Goal: Check status: Check status

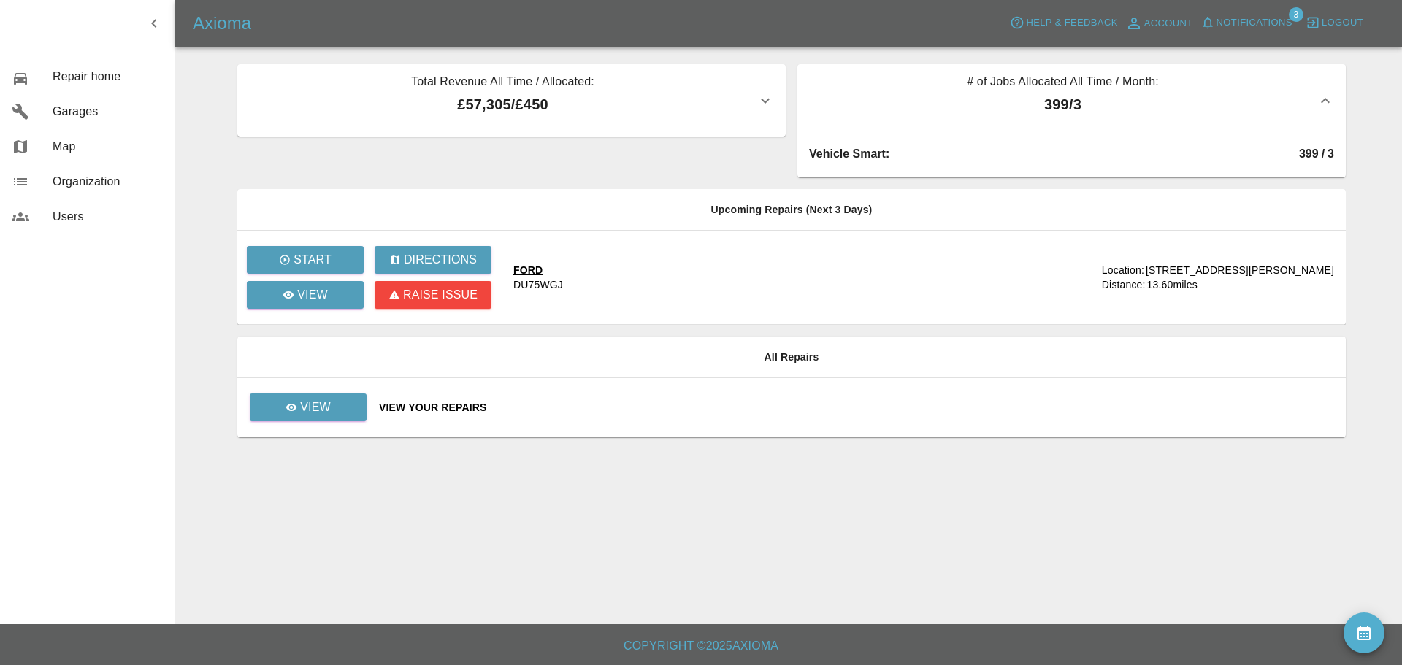
click at [415, 402] on div "View Your Repairs" at bounding box center [856, 407] width 955 height 15
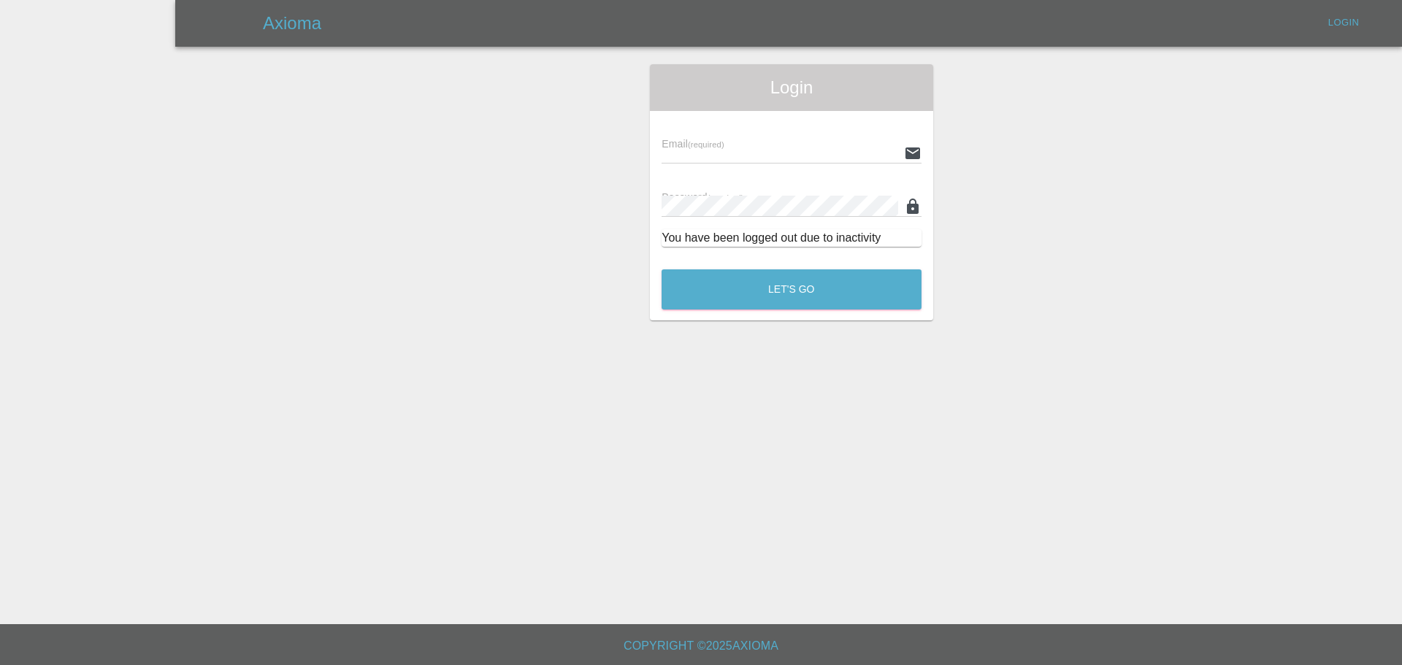
type input "[EMAIL_ADDRESS][DOMAIN_NAME]"
click at [791, 272] on button "Let's Go" at bounding box center [792, 289] width 260 height 40
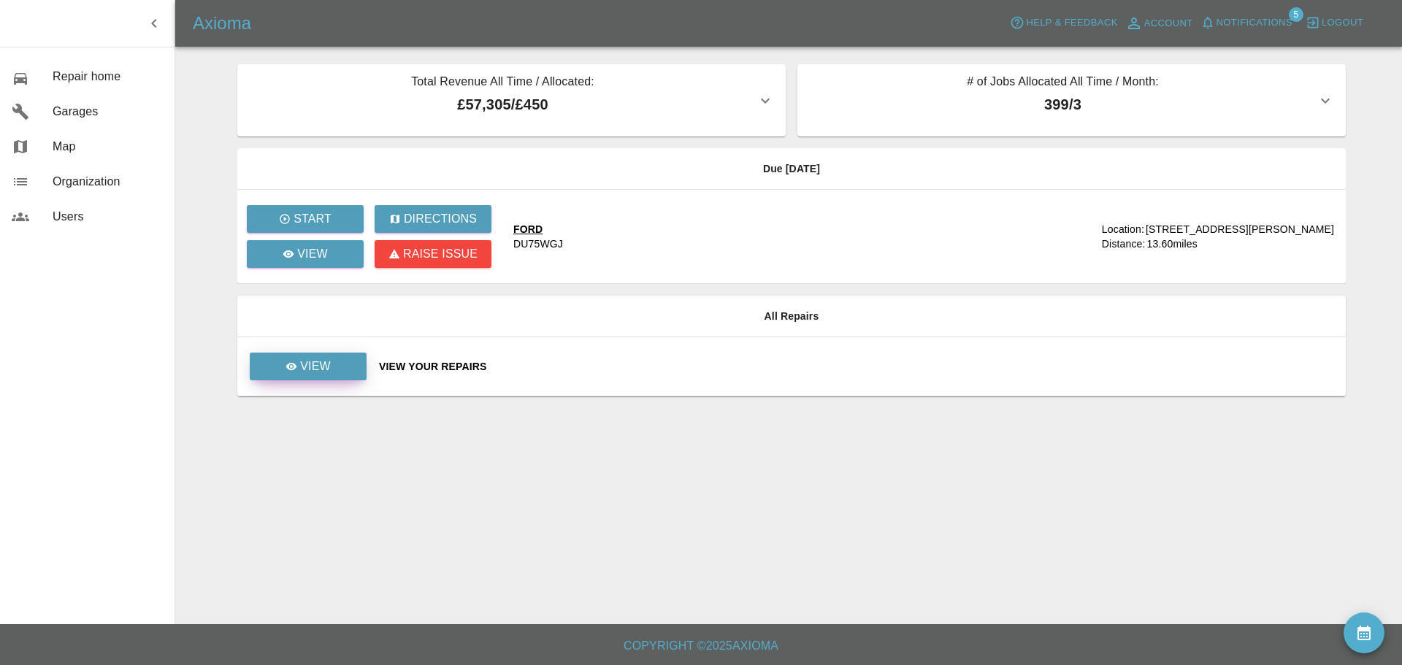
click at [307, 361] on p "View" at bounding box center [315, 367] width 31 height 18
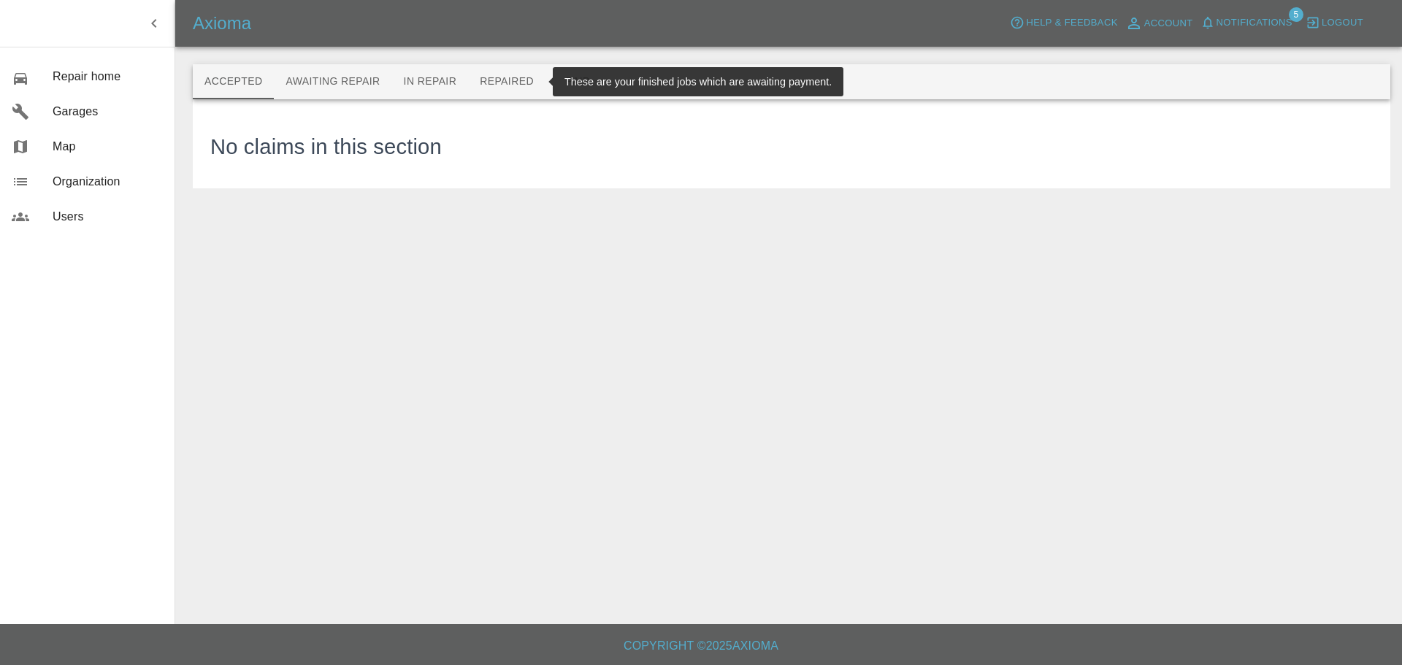
click at [508, 83] on button "Repaired" at bounding box center [506, 81] width 77 height 35
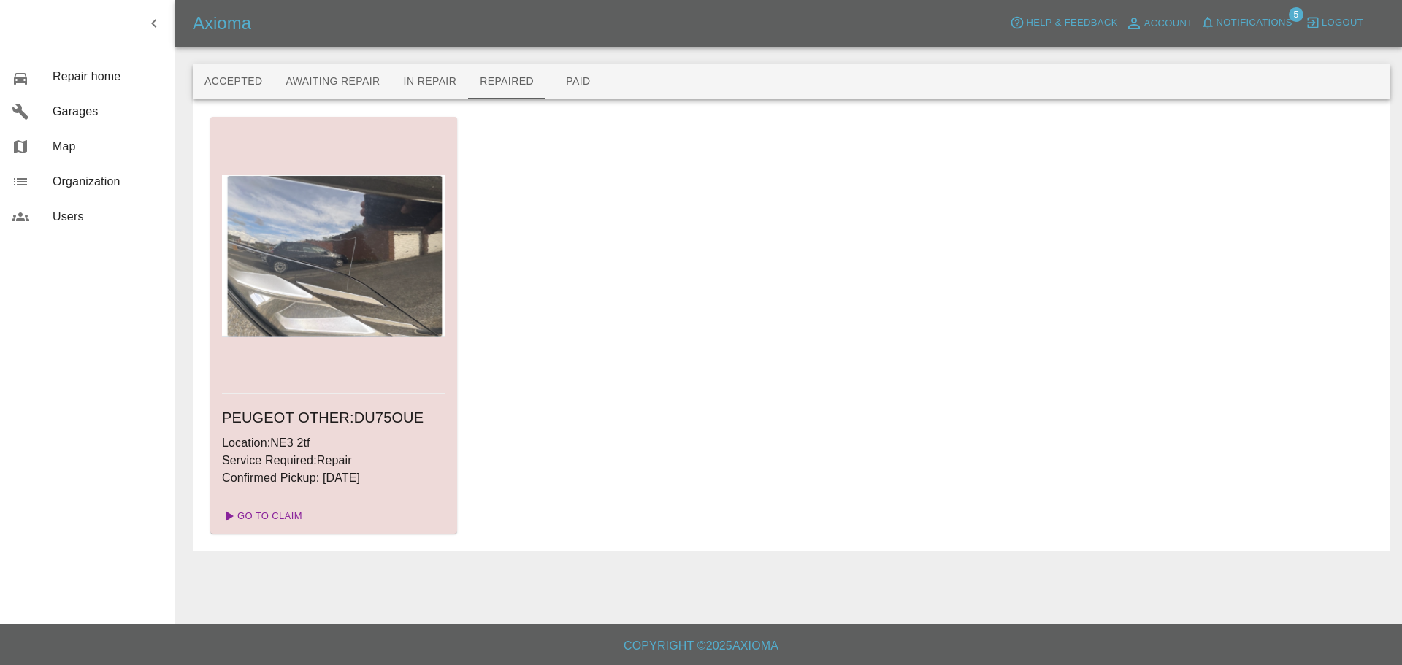
click at [284, 513] on link "Go To Claim" at bounding box center [261, 516] width 90 height 23
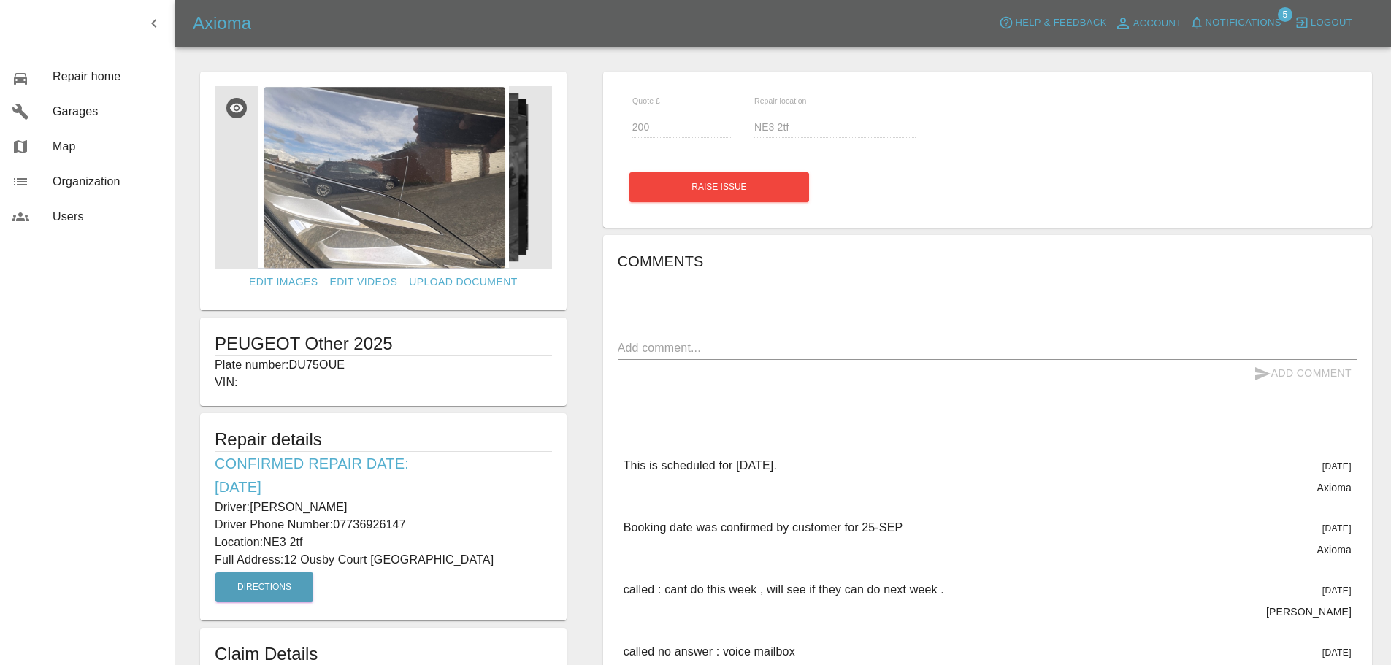
click at [399, 166] on img at bounding box center [383, 177] width 337 height 183
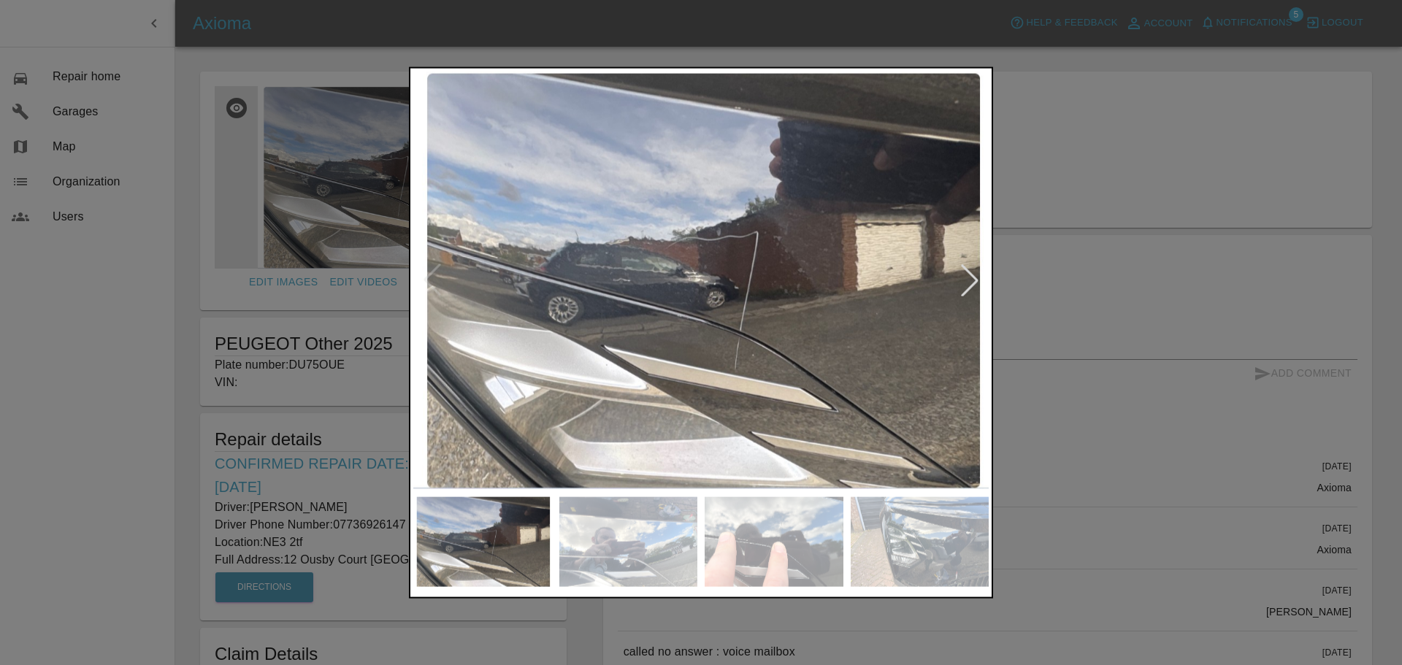
click at [1073, 177] on div at bounding box center [701, 332] width 1402 height 665
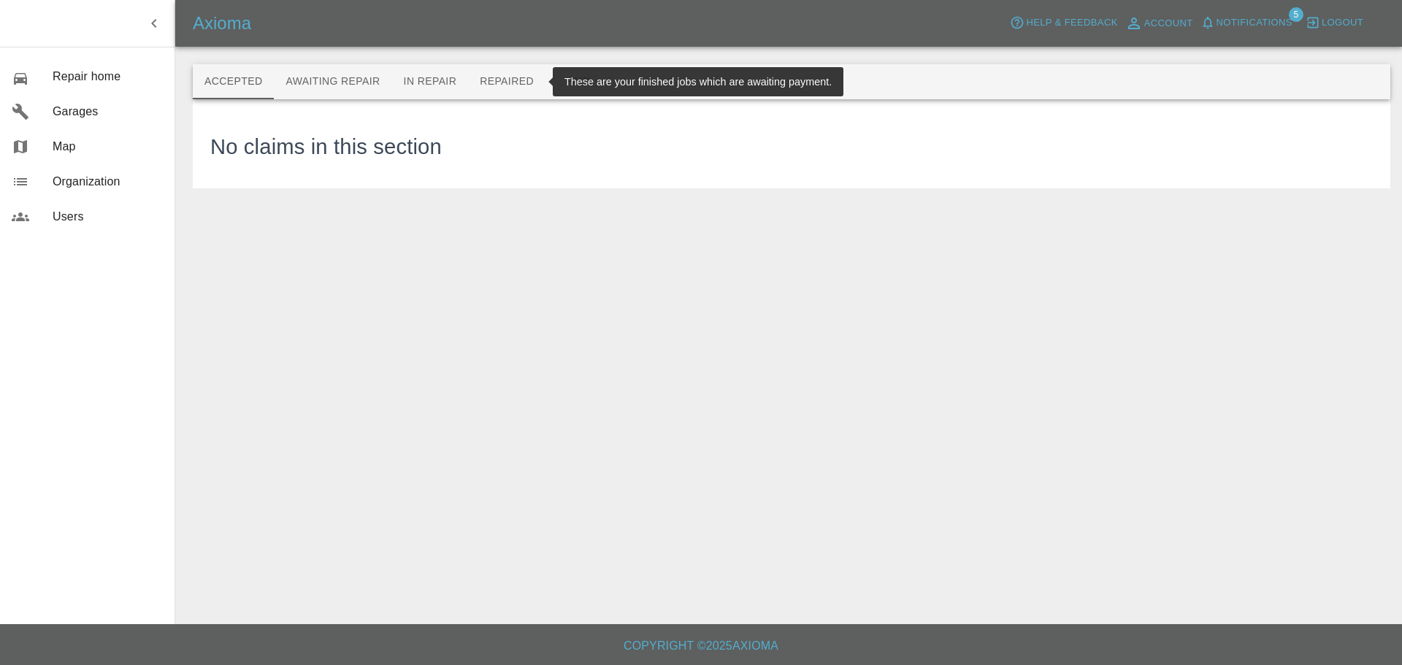
click at [511, 83] on button "Repaired" at bounding box center [506, 81] width 77 height 35
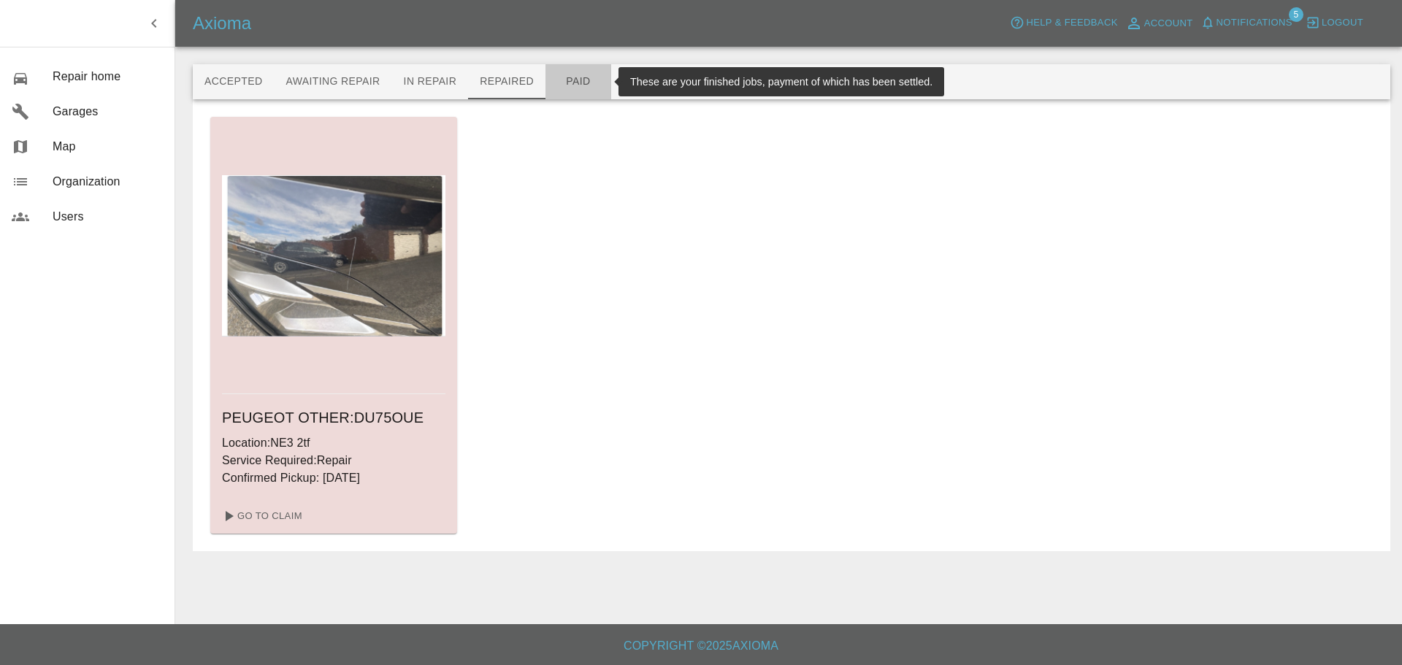
click at [565, 86] on button "Paid" at bounding box center [578, 81] width 66 height 35
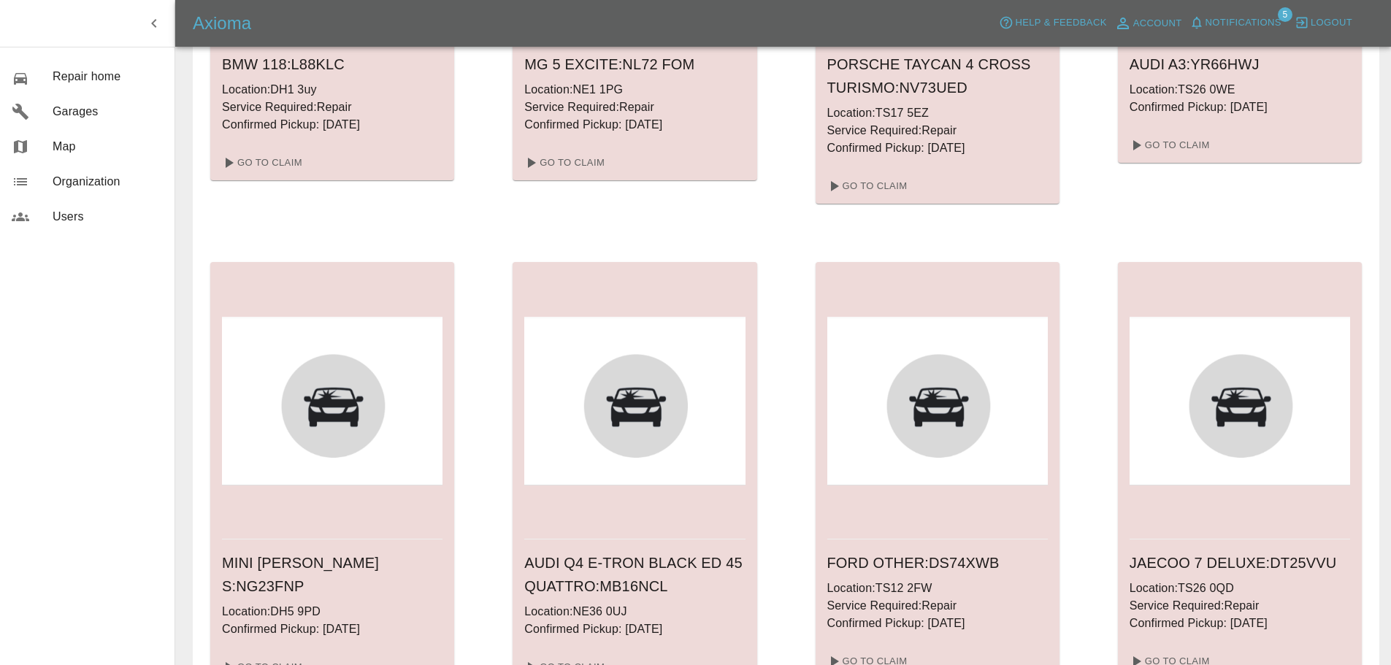
scroll to position [449, 0]
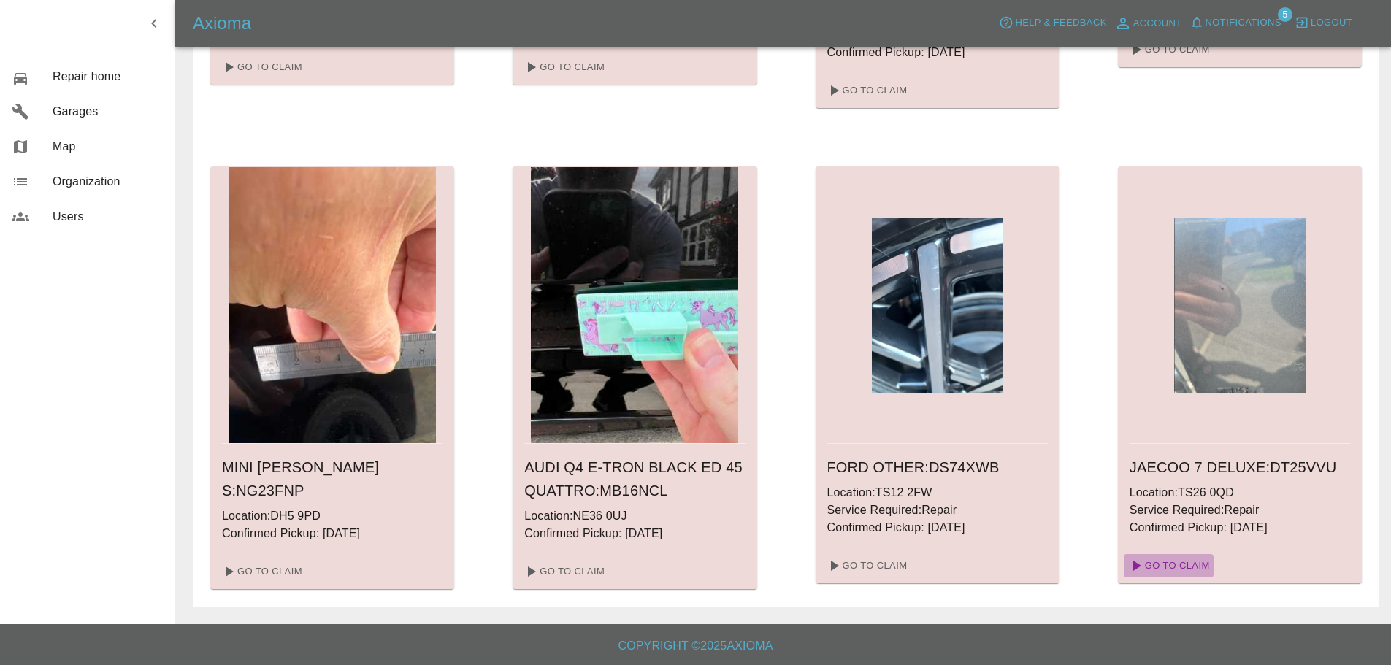
click at [1180, 570] on link "Go To Claim" at bounding box center [1169, 565] width 90 height 23
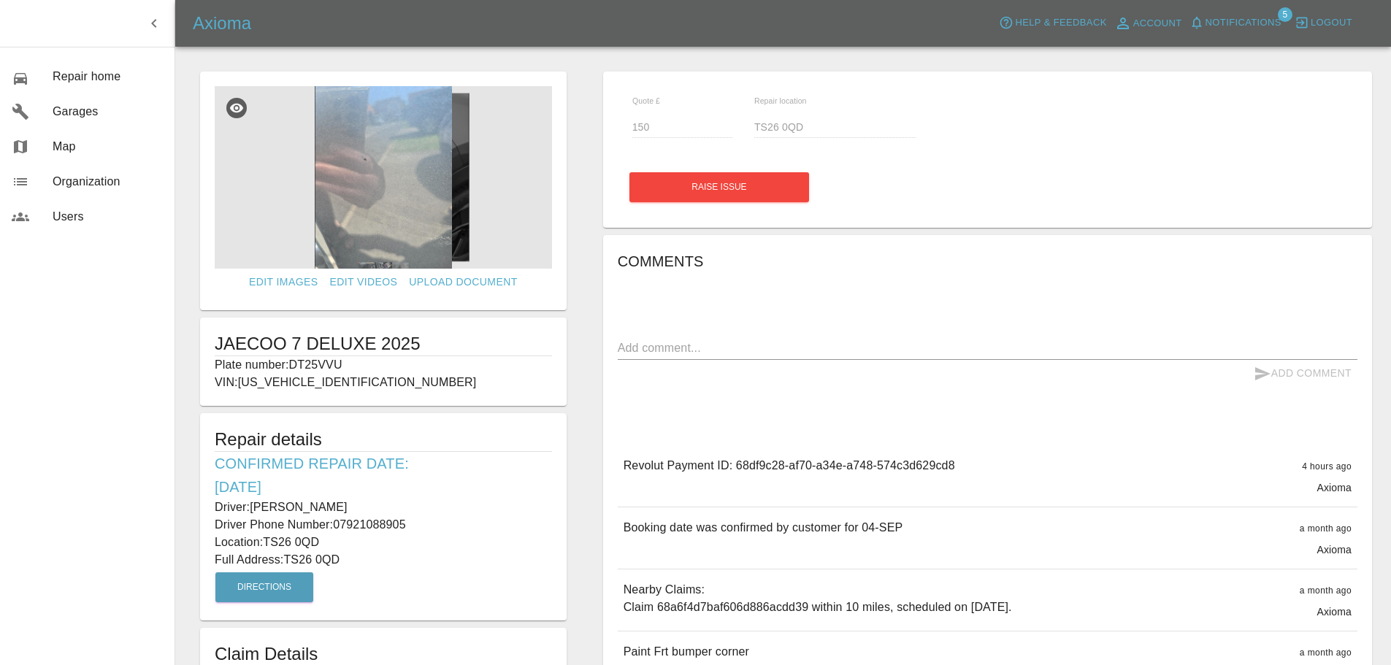
click at [388, 166] on img at bounding box center [383, 177] width 337 height 183
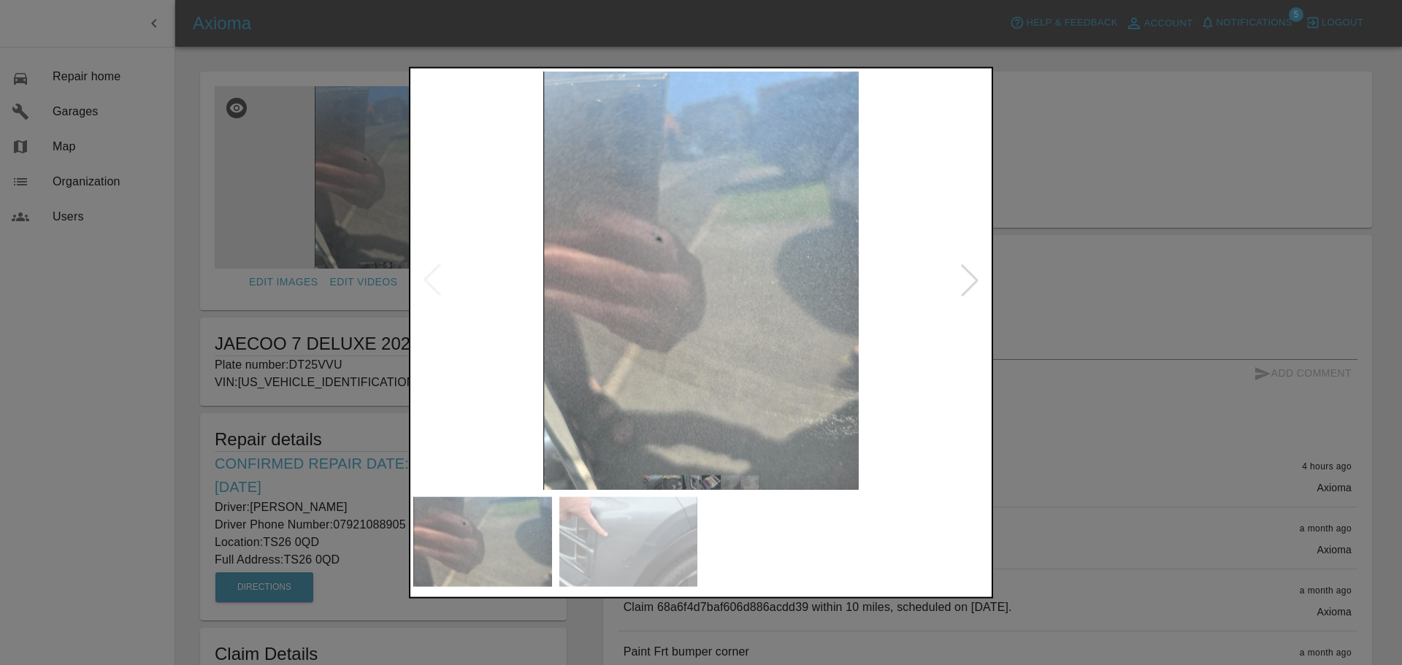
click at [976, 280] on div at bounding box center [970, 280] width 32 height 32
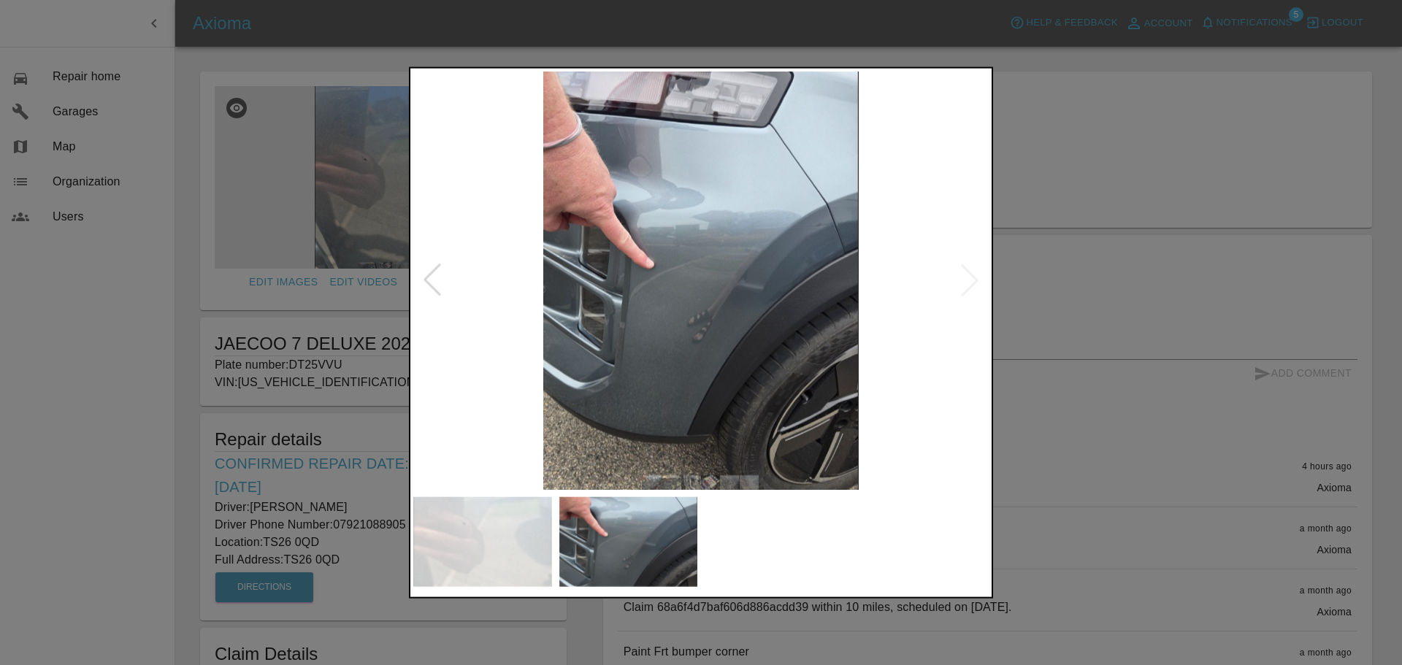
click at [1151, 244] on div at bounding box center [701, 332] width 1402 height 665
